Goal: Navigation & Orientation: Find specific page/section

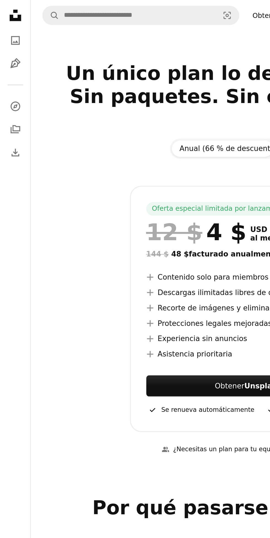
click at [12, 90] on link "Download" at bounding box center [8, 87] width 11 height 11
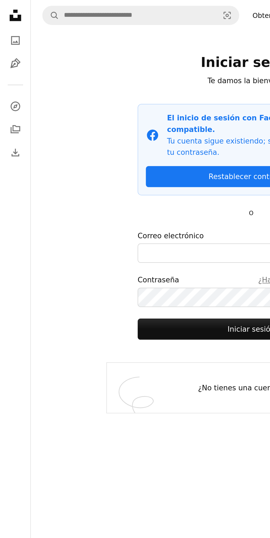
click at [12, 77] on link "A stack of folders" at bounding box center [8, 74] width 11 height 11
